Goal: Book appointment/travel/reservation

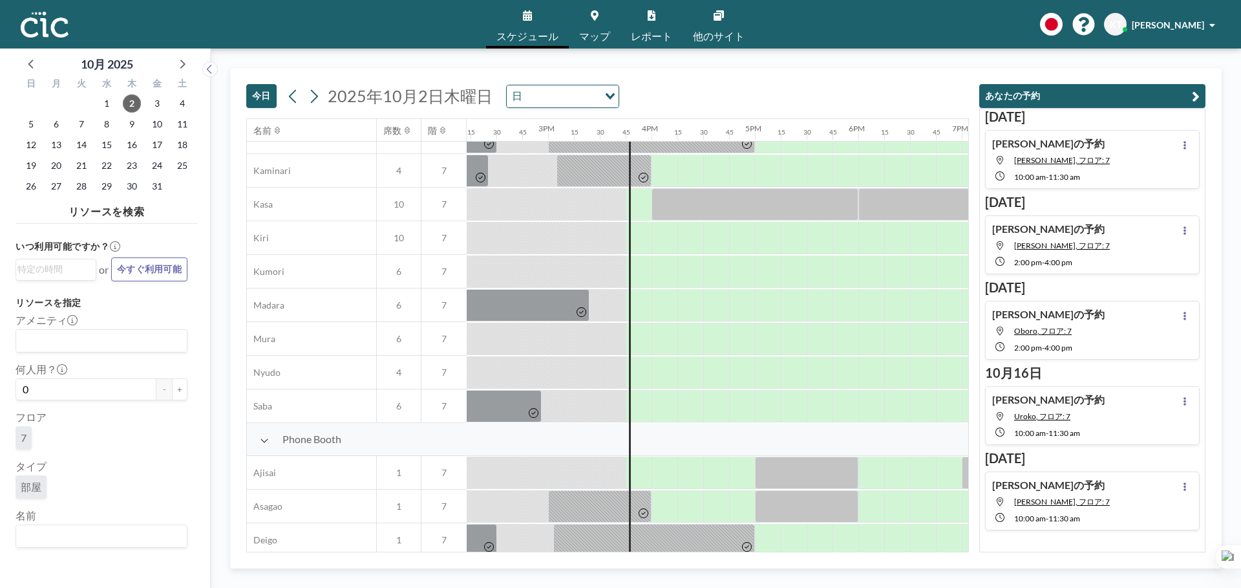
scroll to position [88, 1471]
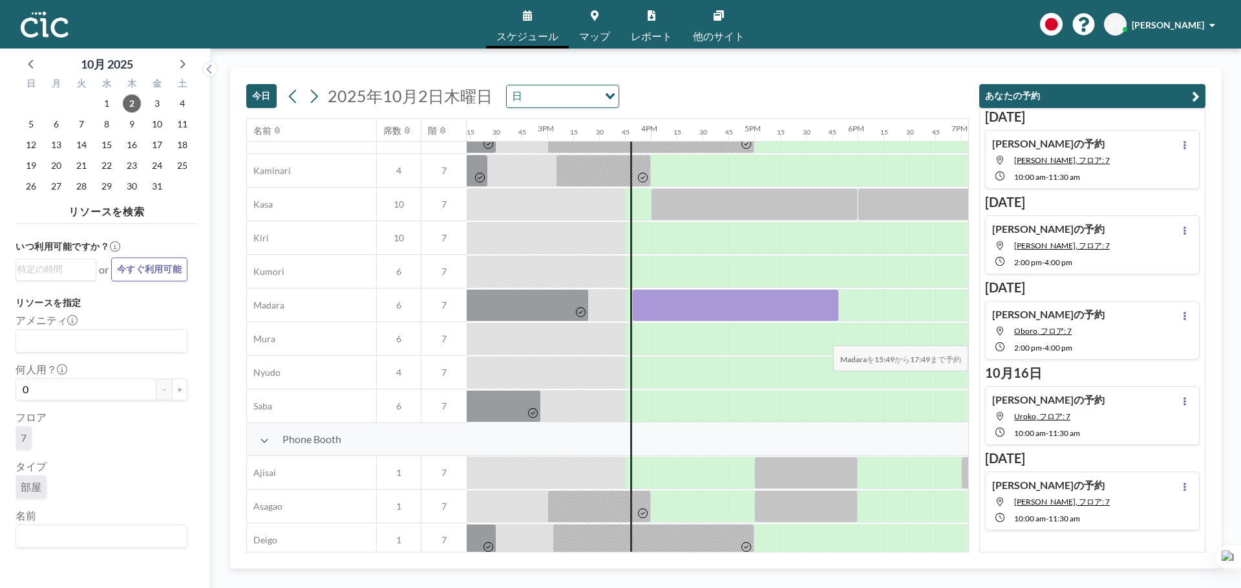
drag, startPoint x: 644, startPoint y: 301, endPoint x: 908, endPoint y: 337, distance: 266.2
click at [908, 337] on div "Conference Room Hane 8 7 Hitsuji 6 7 Kaminari 4 7 Kasa 10 7 Kiri 10 7 Kumori 6 …" at bounding box center [127, 238] width 2702 height 369
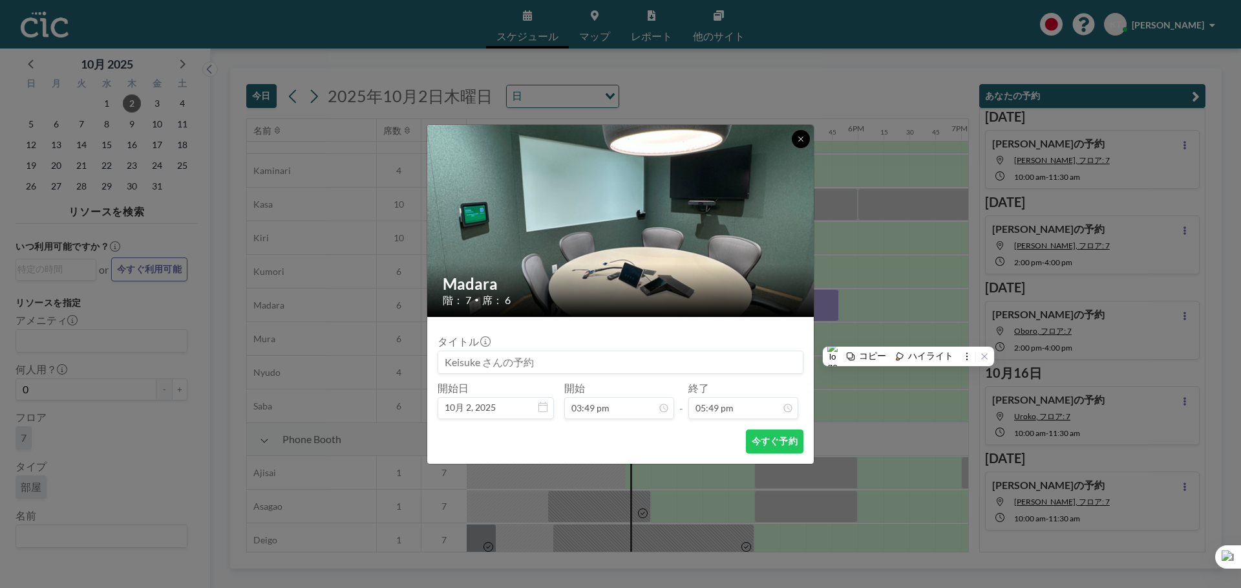
click at [800, 136] on icon at bounding box center [801, 139] width 8 height 8
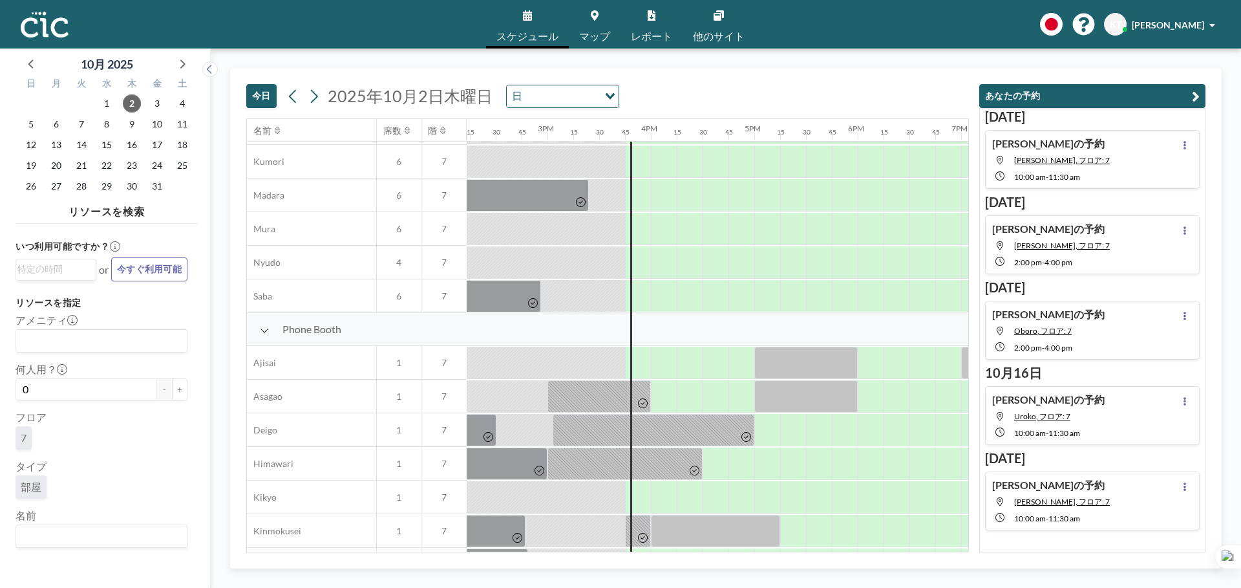
scroll to position [178, 1471]
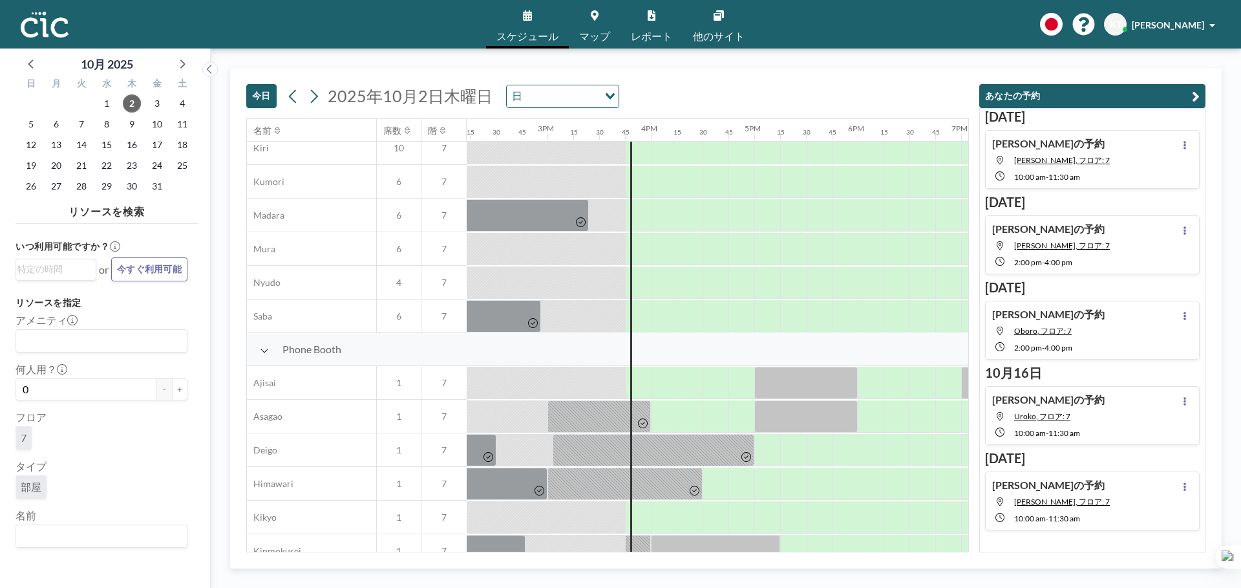
click at [594, 10] on link "マップ" at bounding box center [595, 24] width 52 height 48
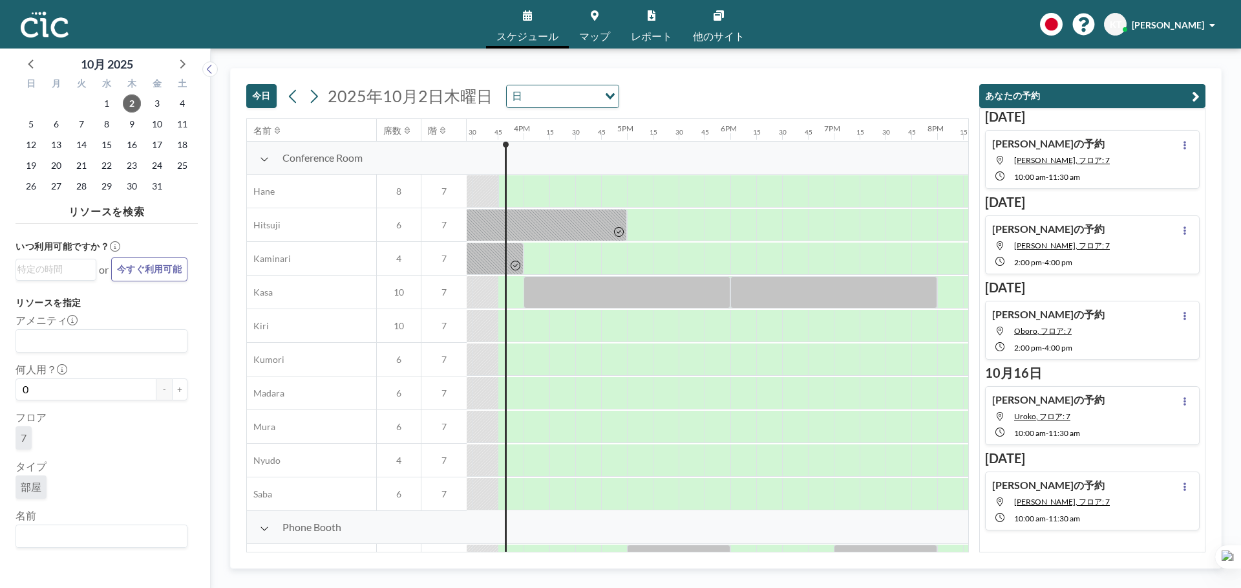
scroll to position [0, 1603]
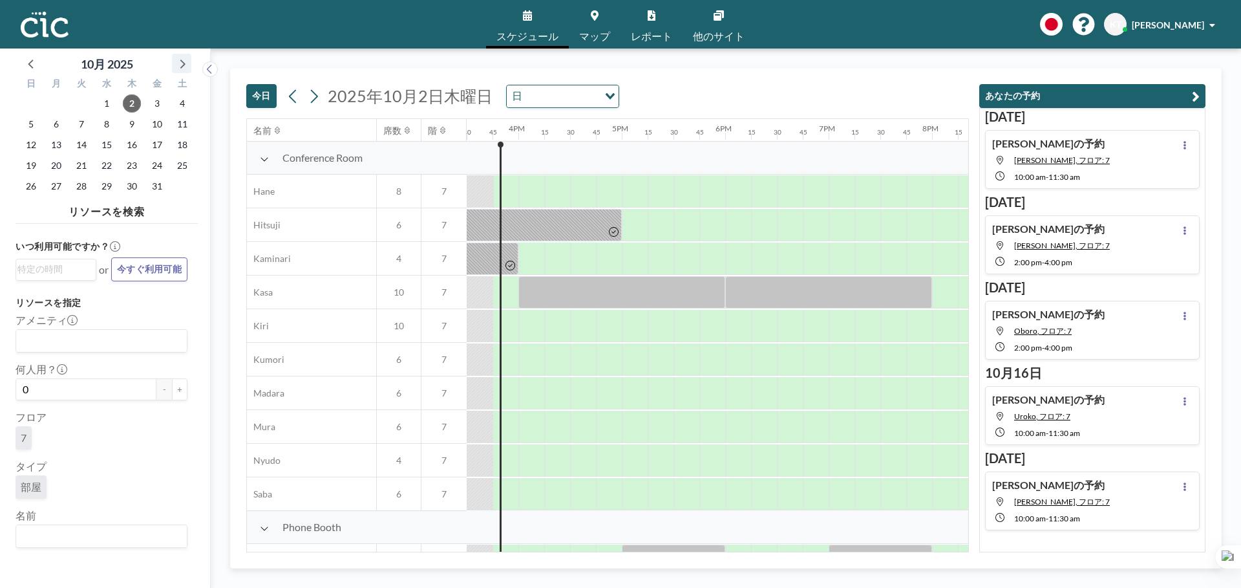
click at [178, 67] on icon at bounding box center [181, 63] width 17 height 17
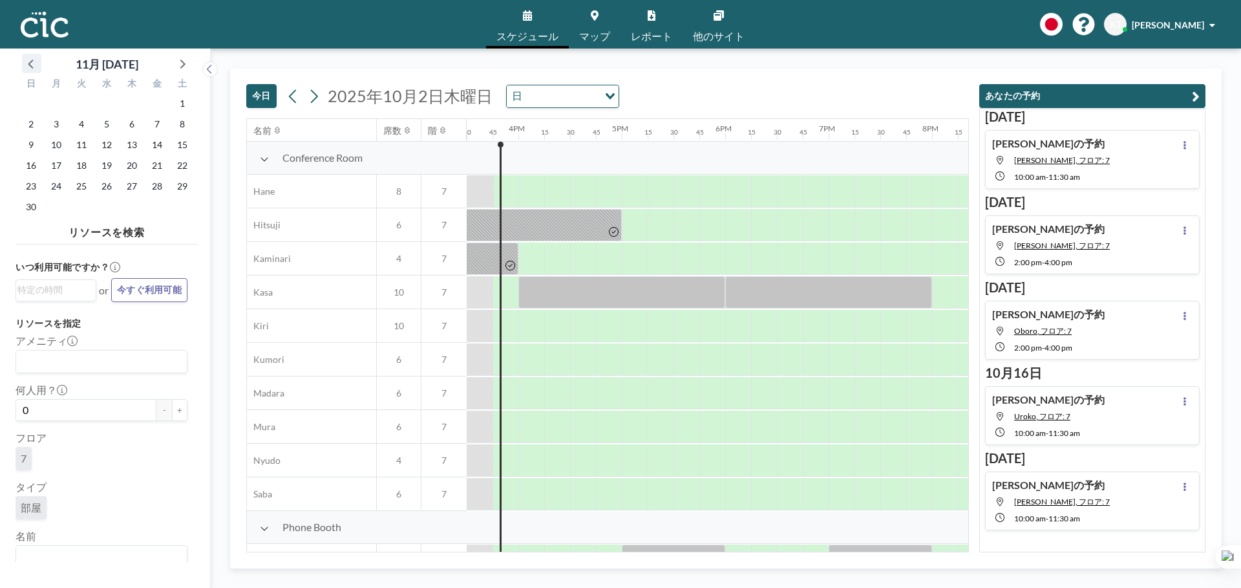
click at [28, 61] on icon at bounding box center [31, 63] width 17 height 17
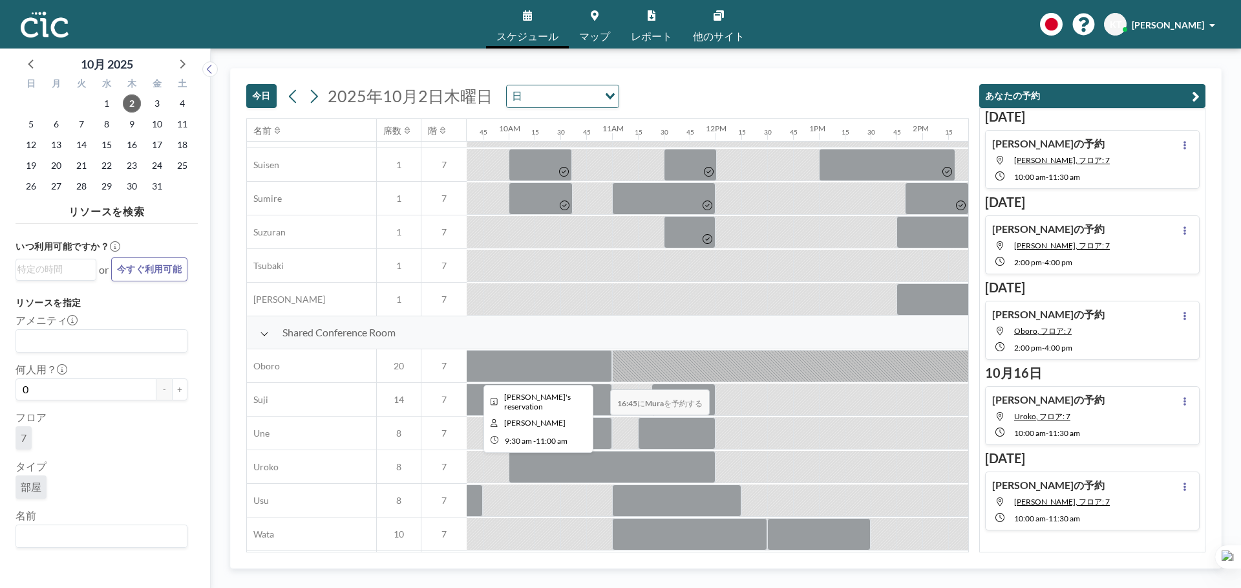
scroll to position [800, 992]
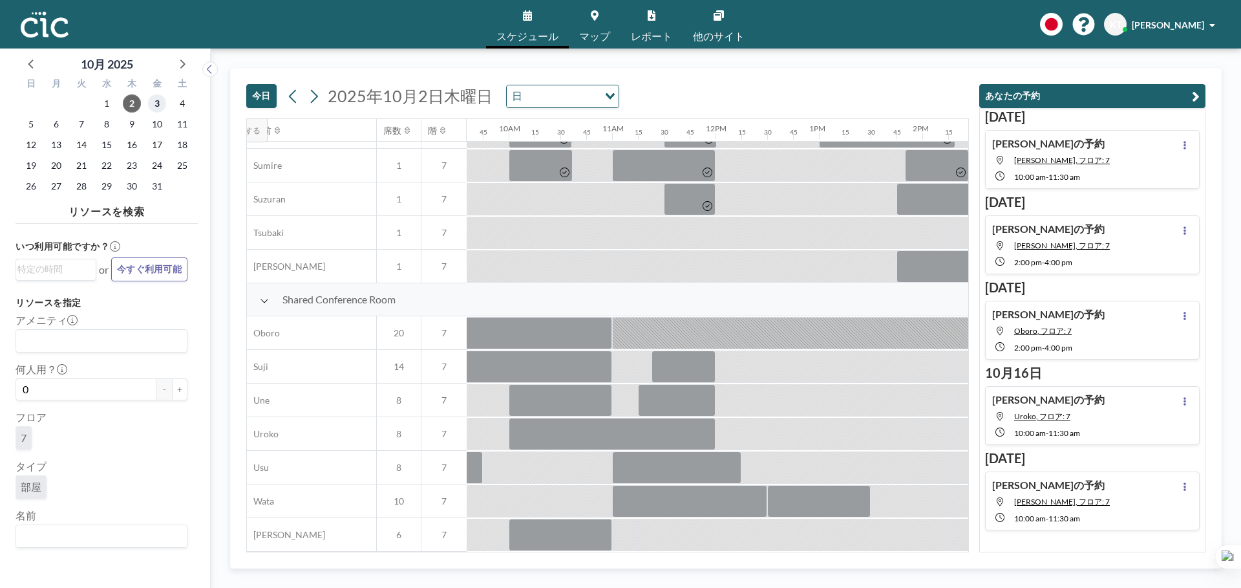
click at [158, 108] on span "3" at bounding box center [157, 103] width 18 height 18
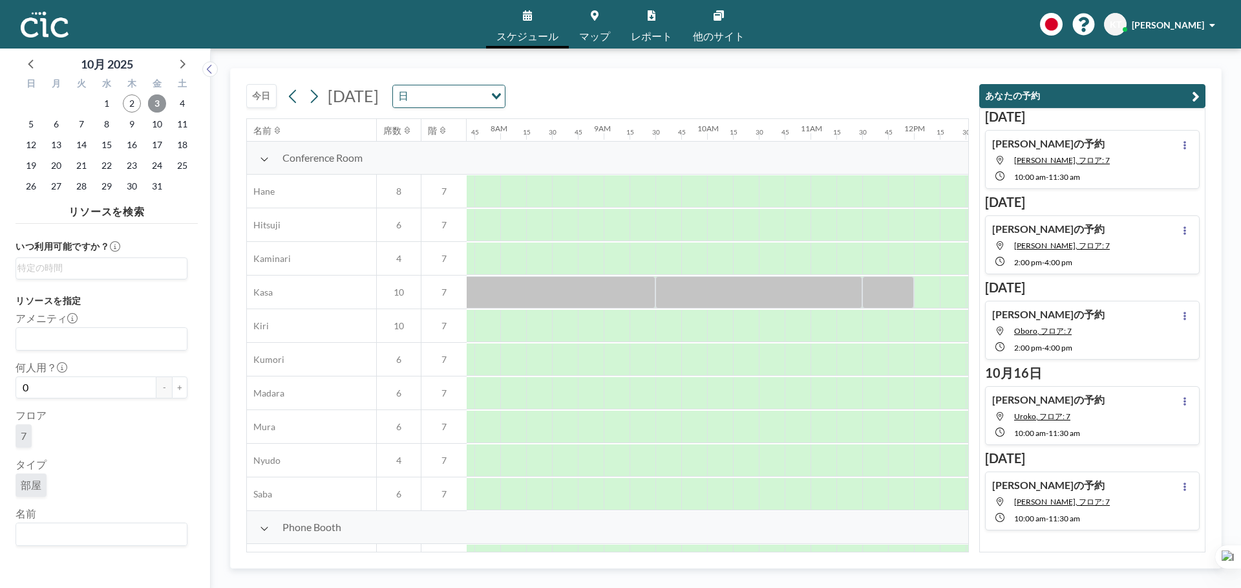
scroll to position [0, 802]
click at [586, 7] on link "マップ" at bounding box center [595, 24] width 52 height 48
